Goal: Task Accomplishment & Management: Manage account settings

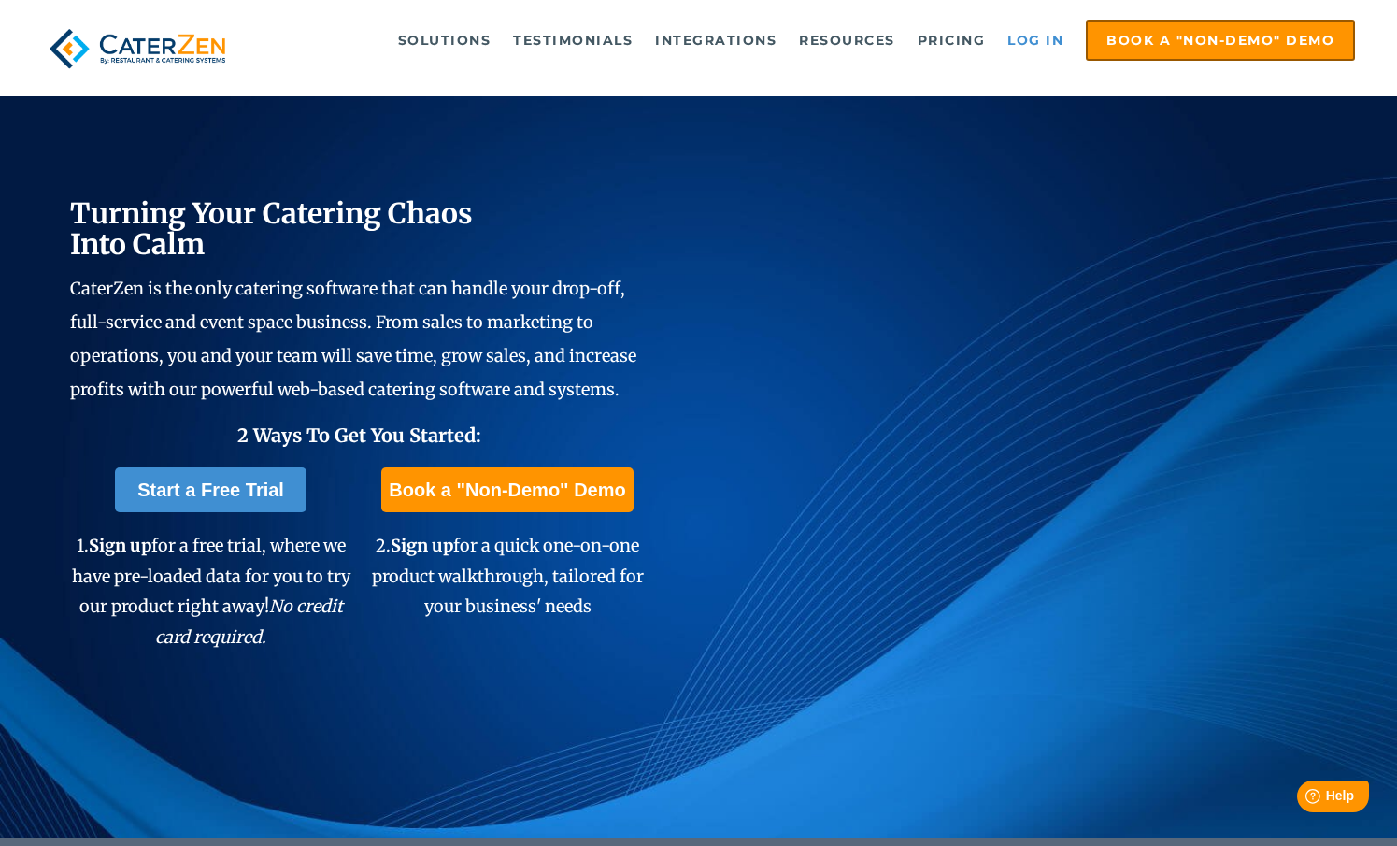
click at [1046, 43] on link "Log in" at bounding box center [1035, 39] width 75 height 37
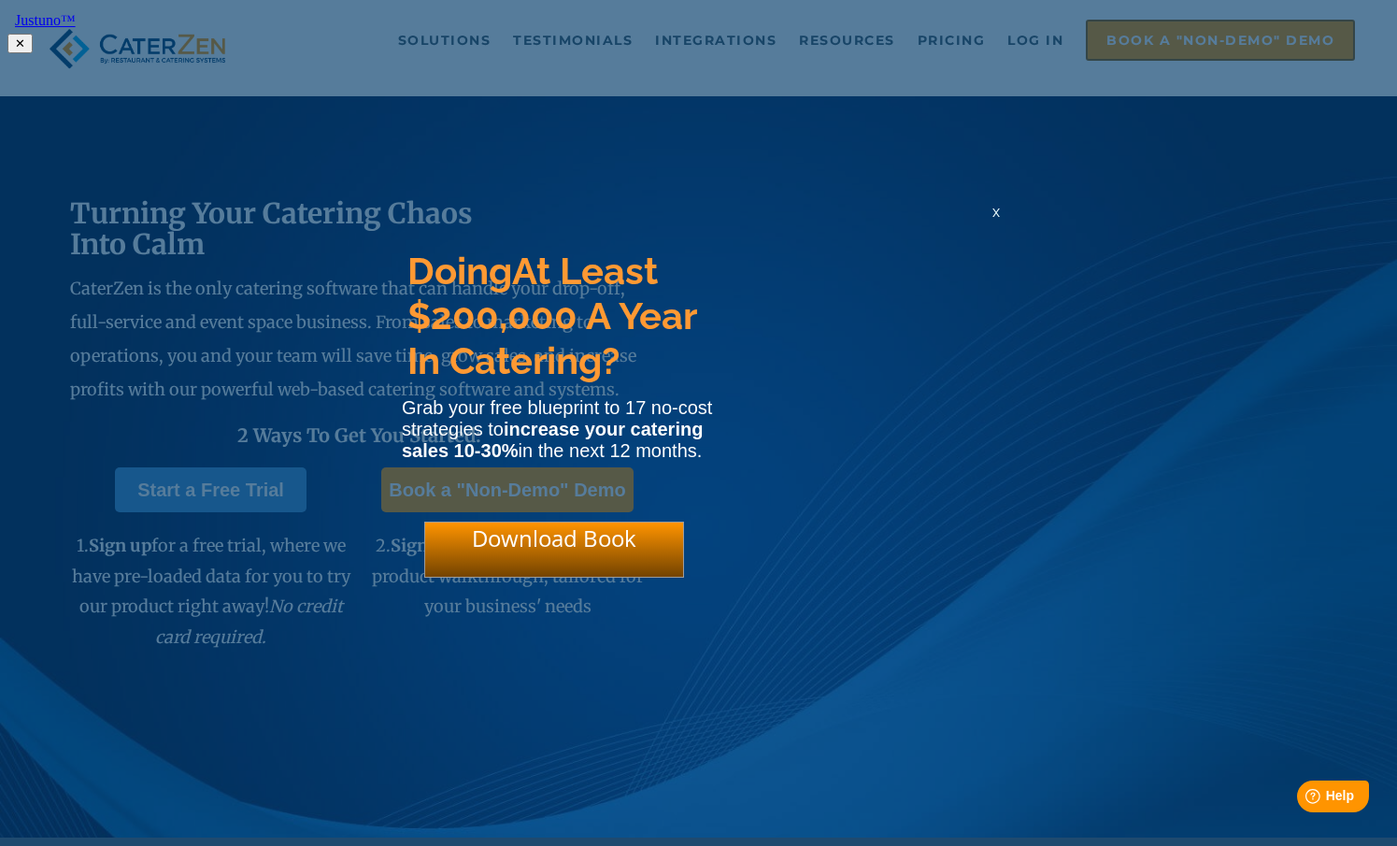
click at [1045, 7] on html "Justuno™ ✕ Doing At Least $200,000 A Year In Catering? Grab your free blueprint…" at bounding box center [698, 30] width 1397 height 61
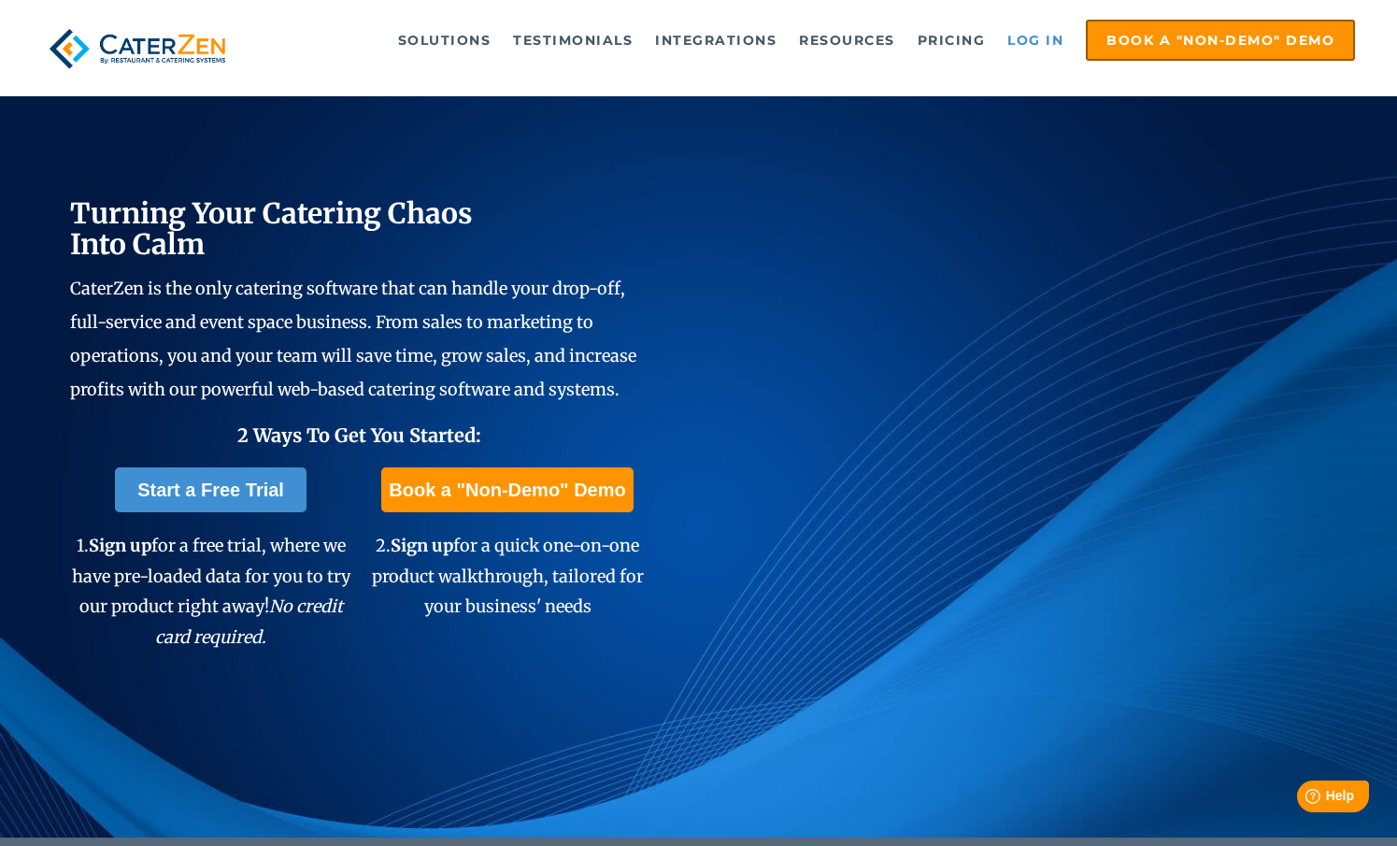
click at [1042, 23] on link "Log in" at bounding box center [1035, 39] width 75 height 37
